Goal: Check status

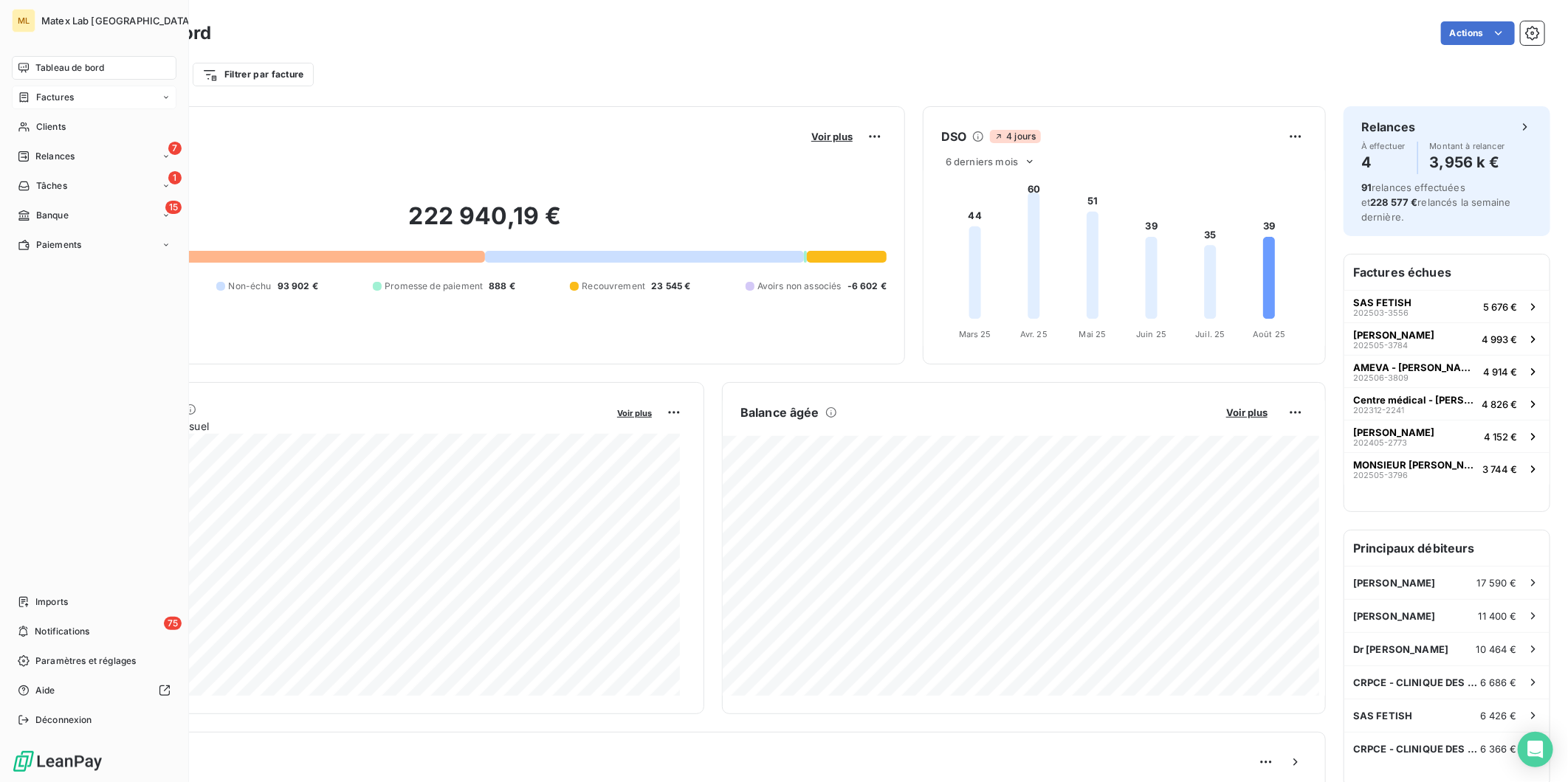
click at [64, 98] on span "Factures" at bounding box center [55, 97] width 38 height 13
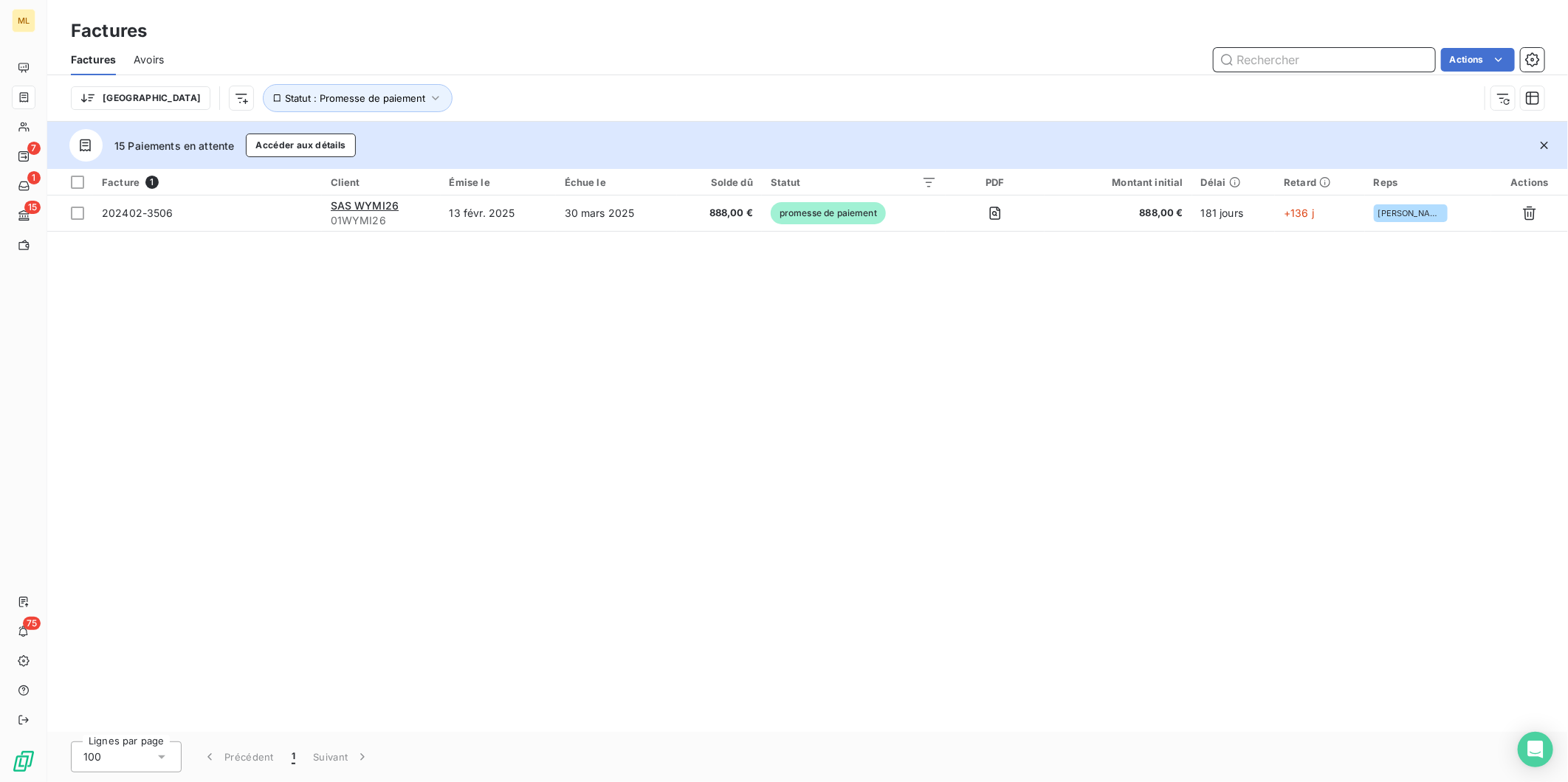
click at [1285, 60] on input "text" at bounding box center [1324, 59] width 221 height 24
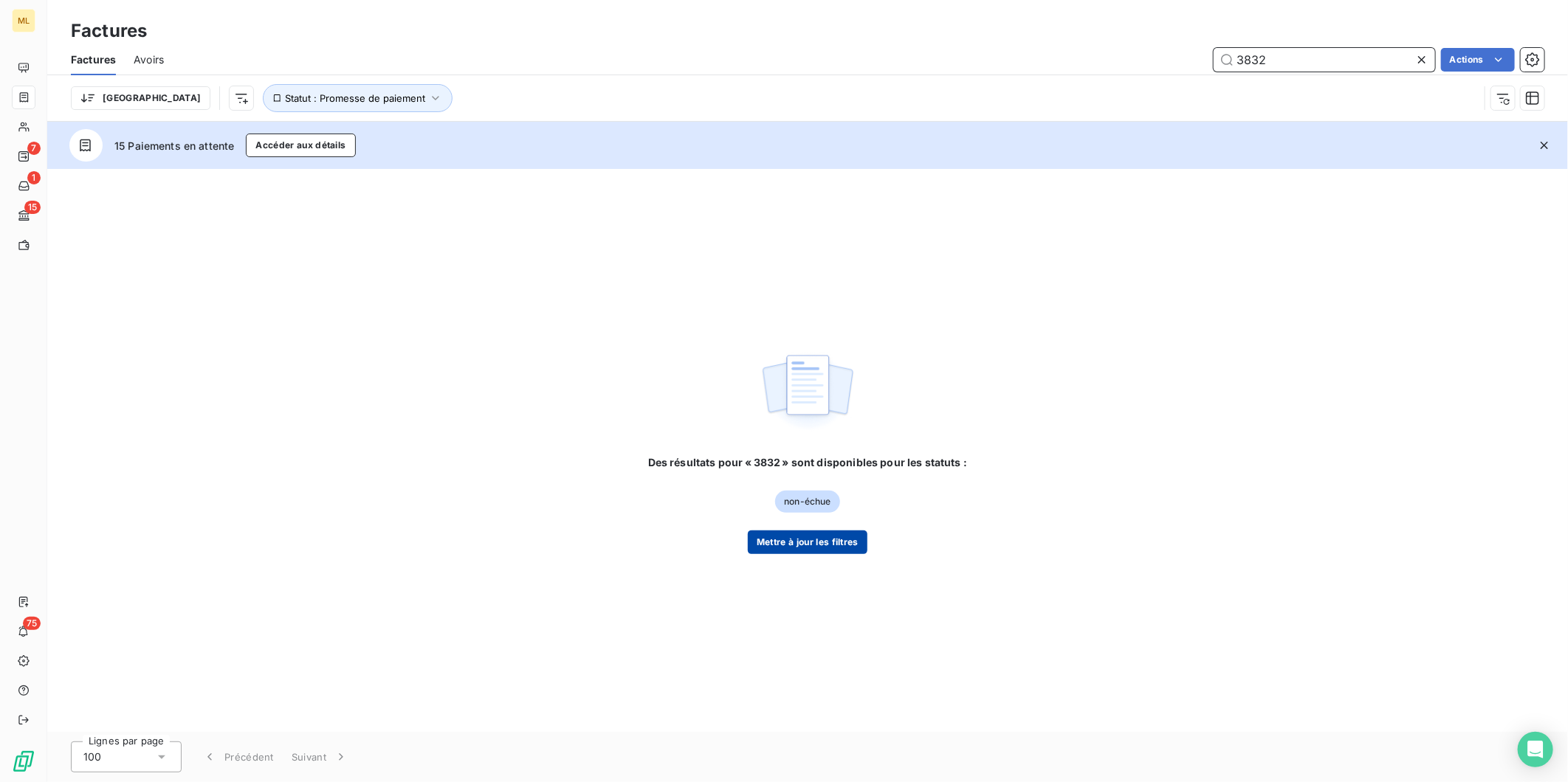
type input "3832"
click at [790, 536] on button "Mettre à jour les filtres" at bounding box center [807, 543] width 120 height 24
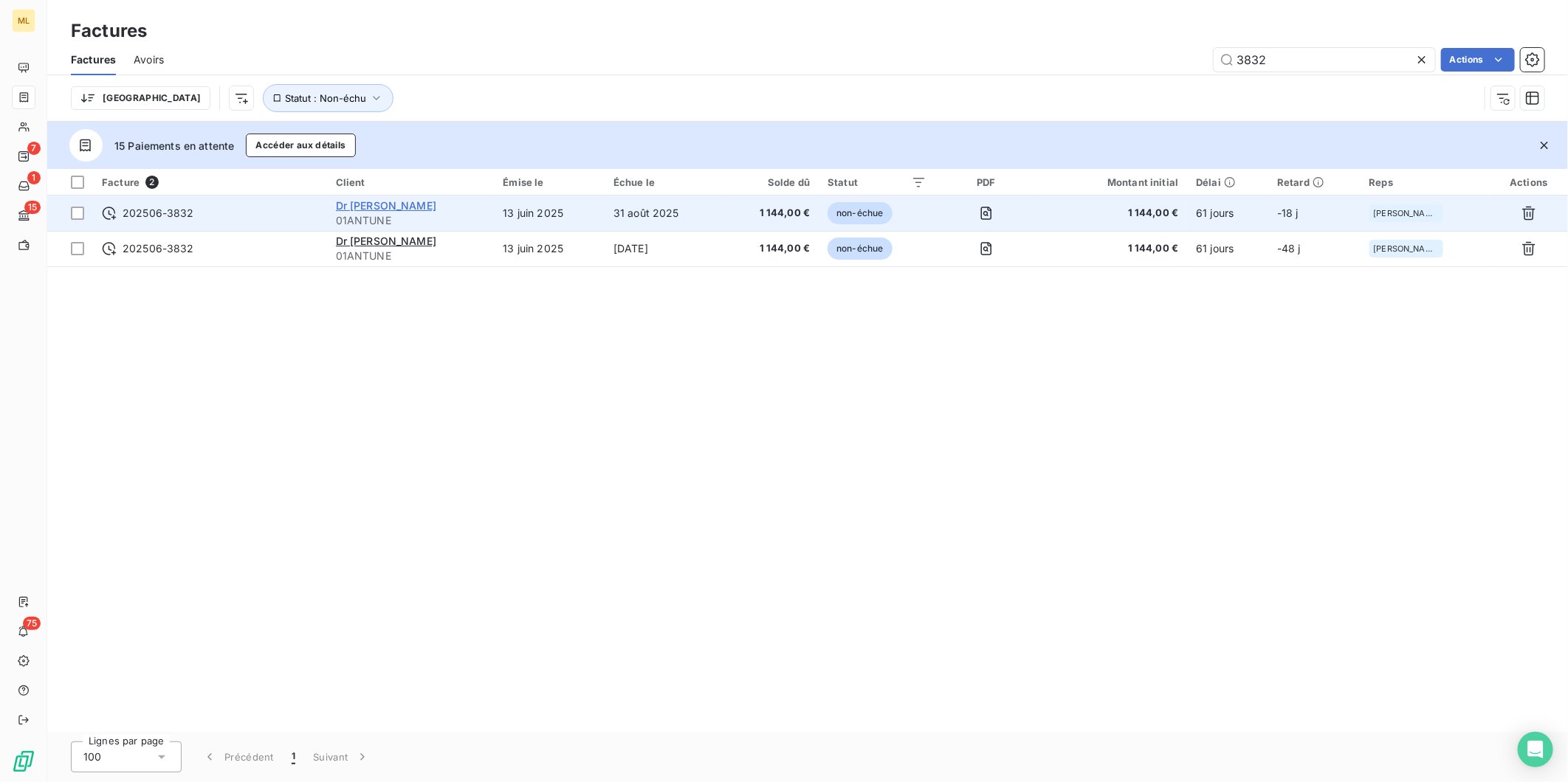
click at [412, 205] on span "Dr ANTUNES AGNES" at bounding box center [387, 205] width 101 height 12
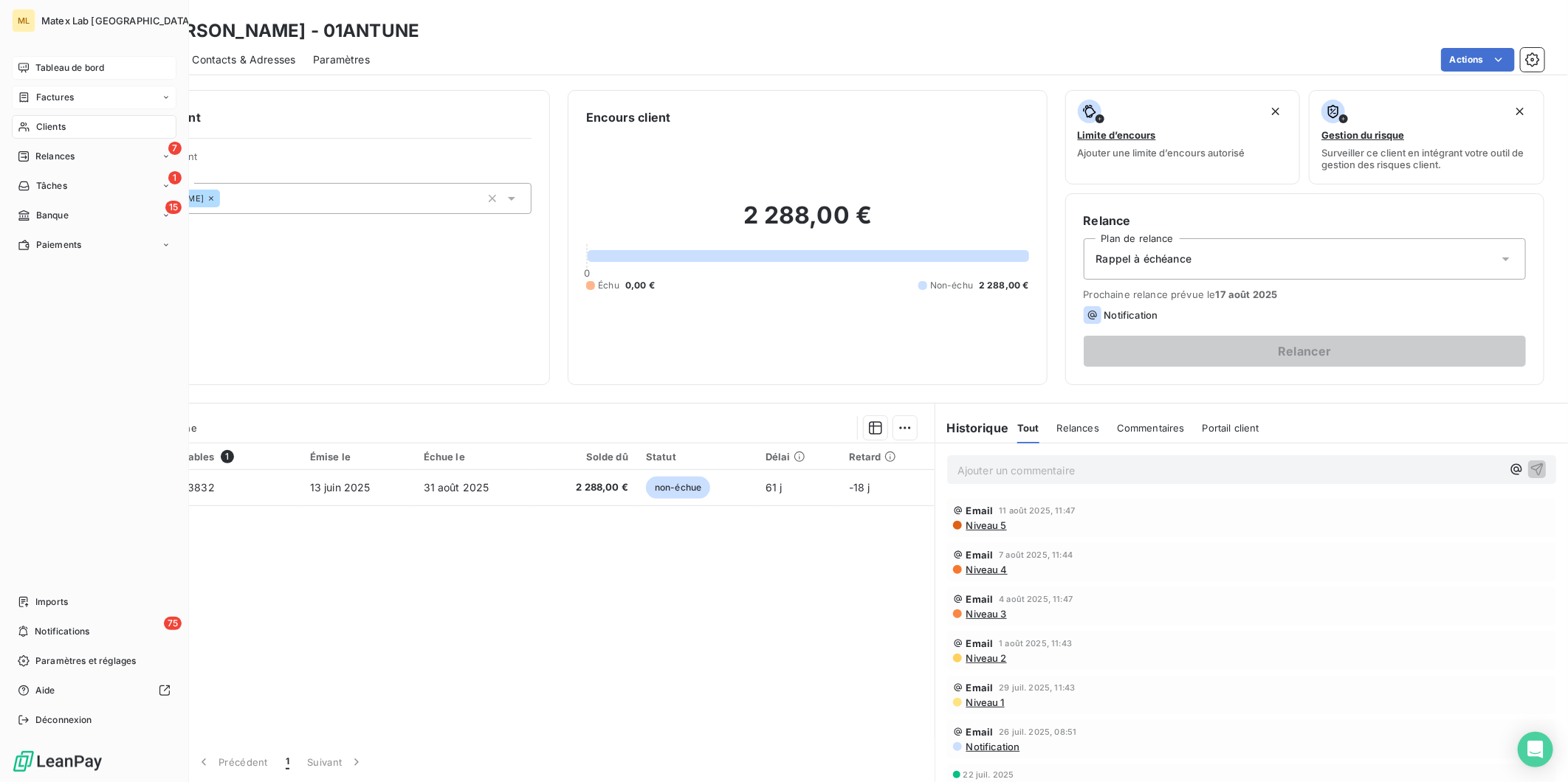
click at [36, 66] on span "Tableau de bord" at bounding box center [69, 68] width 69 height 13
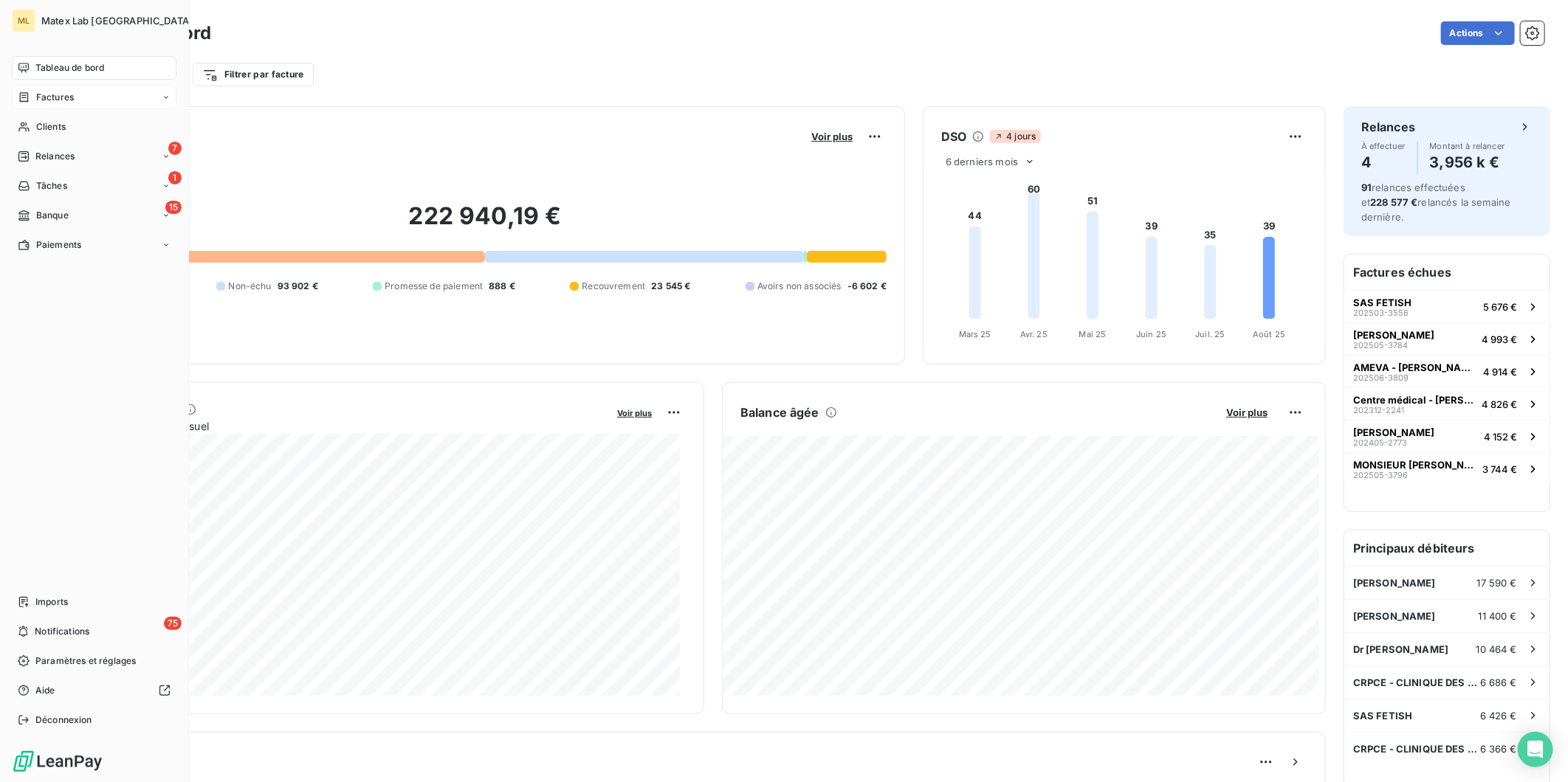
click at [56, 62] on span "Tableau de bord" at bounding box center [69, 68] width 69 height 13
click at [83, 249] on div "Paiements" at bounding box center [93, 244] width 164 height 24
